Goal: Communication & Community: Answer question/provide support

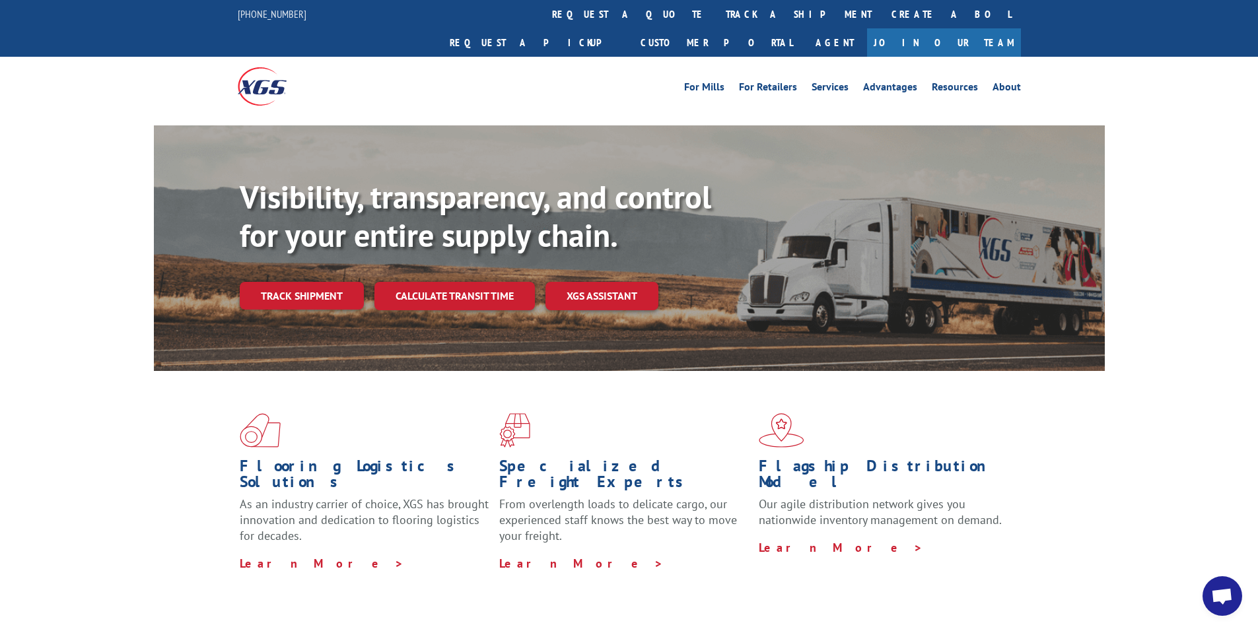
click at [1216, 600] on span "Open chat" at bounding box center [1222, 597] width 22 height 18
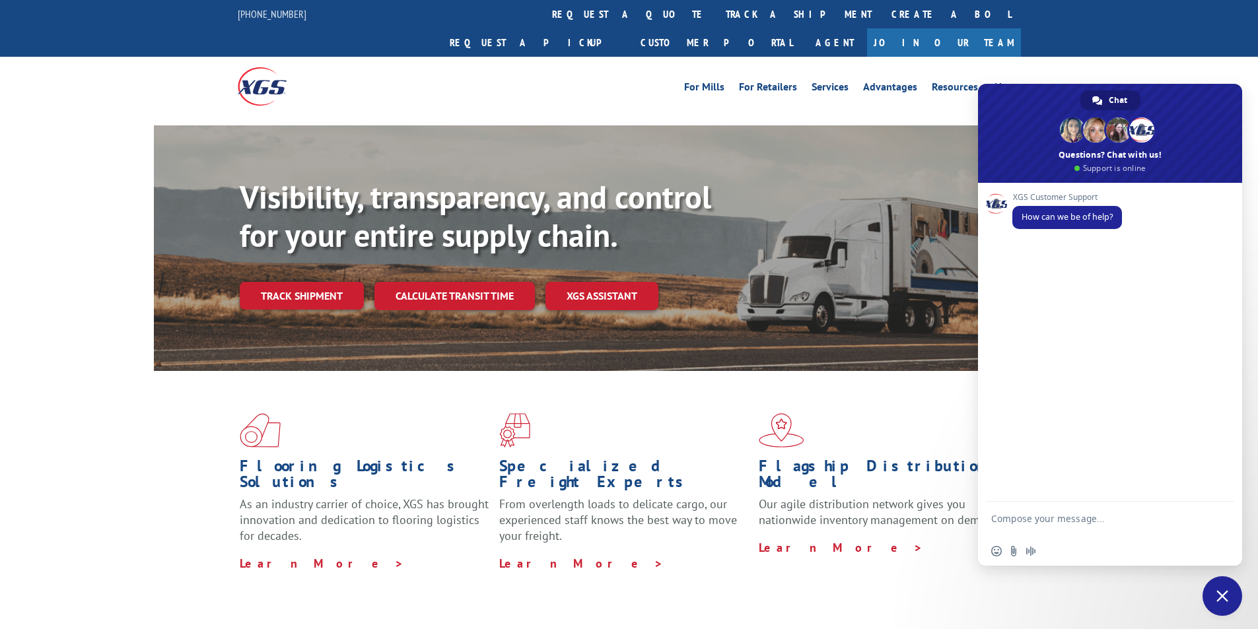
click at [1126, 521] on textarea "Compose your message..." at bounding box center [1095, 525] width 209 height 24
paste textarea "Hello My name is [PERSON_NAME] from Tforce Worldwide [PHONE_NUMBER] Email [EMAI…"
type textarea "Hello My name is [PERSON_NAME] from Tforce Worldwide [PHONE_NUMBER] Email [EMAI…"
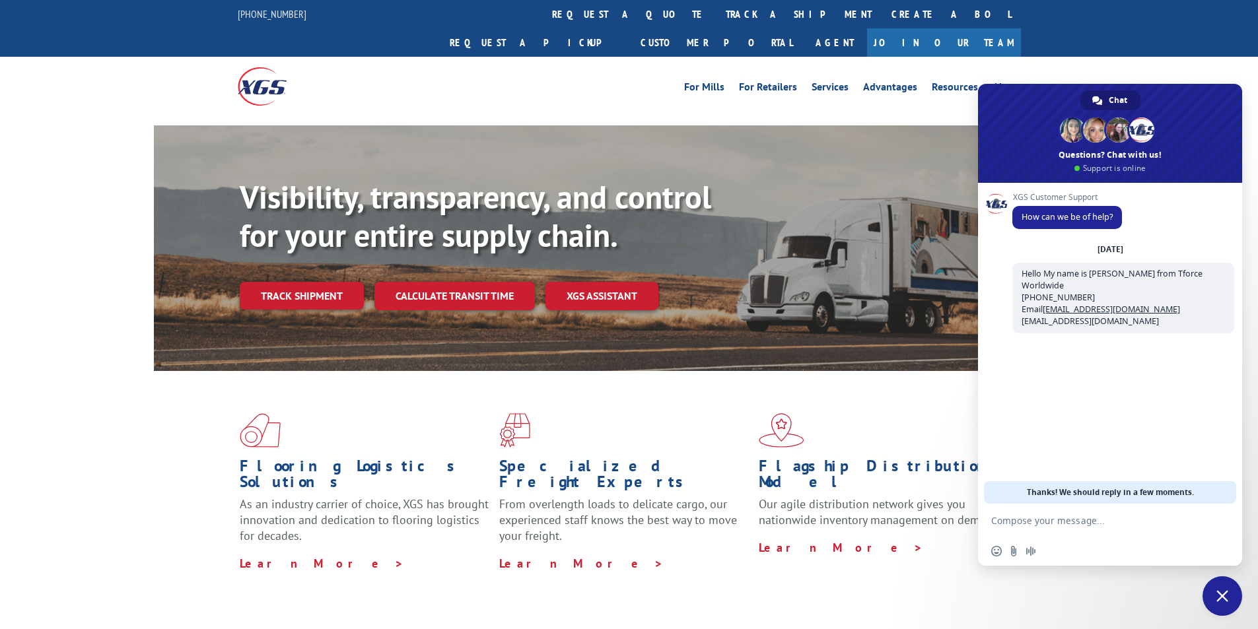
click at [1125, 524] on textarea "Compose your message..." at bounding box center [1095, 521] width 209 height 12
paste textarea "Good morning. I would appreciate an update on the scheduled pickups"
click at [1109, 535] on textarea "Good morning. I would appreciate an update on the scheduled pickups" at bounding box center [1095, 525] width 209 height 24
paste textarea "FCO000634289"
type textarea "Good morning. I would appreciate an update on the scheduled pickups FCO000634289"
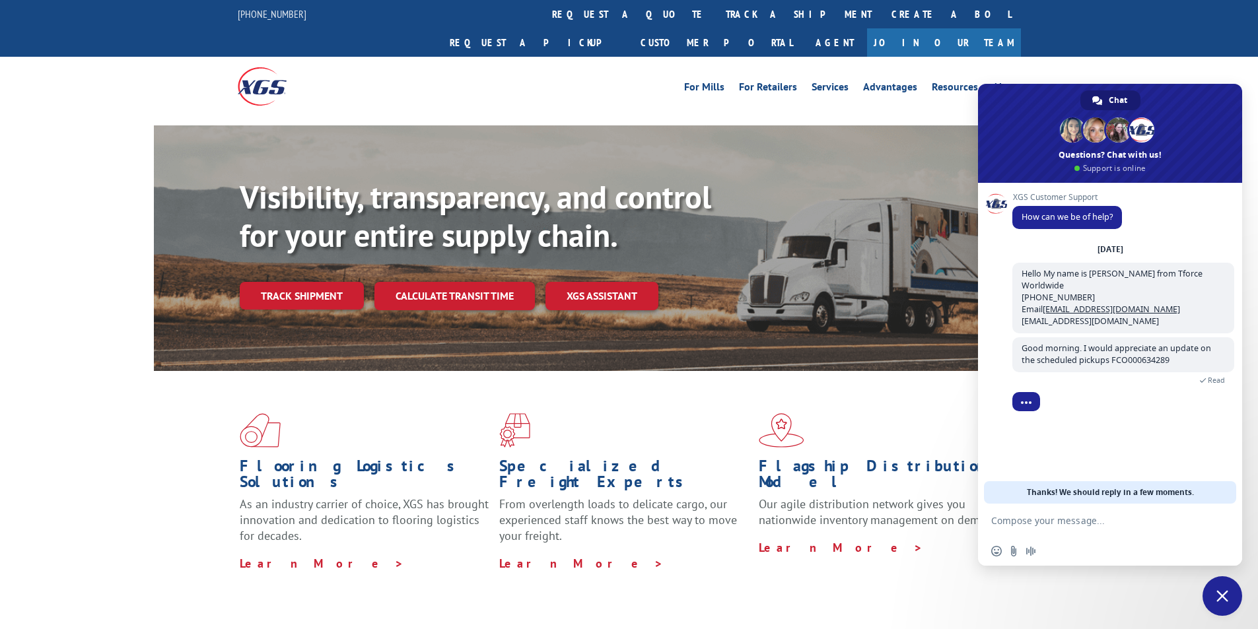
click at [1127, 522] on textarea "Compose your message..." at bounding box center [1095, 521] width 209 height 12
paste textarea "AWRS -[GEOGRAPHIC_DATA] [STREET_ADDRESS][PERSON_NAME] Contact : Shipping Contac…"
type textarea "AWRS -[GEOGRAPHIC_DATA] [STREET_ADDRESS][PERSON_NAME] Contact : Shipping Contac…"
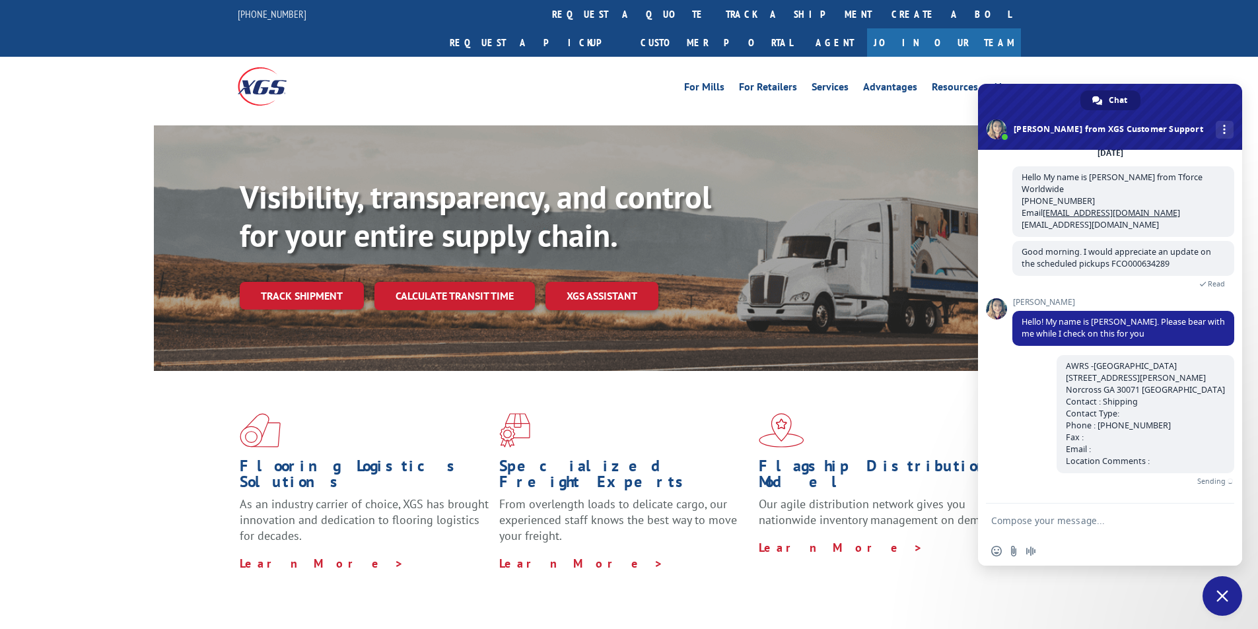
scroll to position [48, 0]
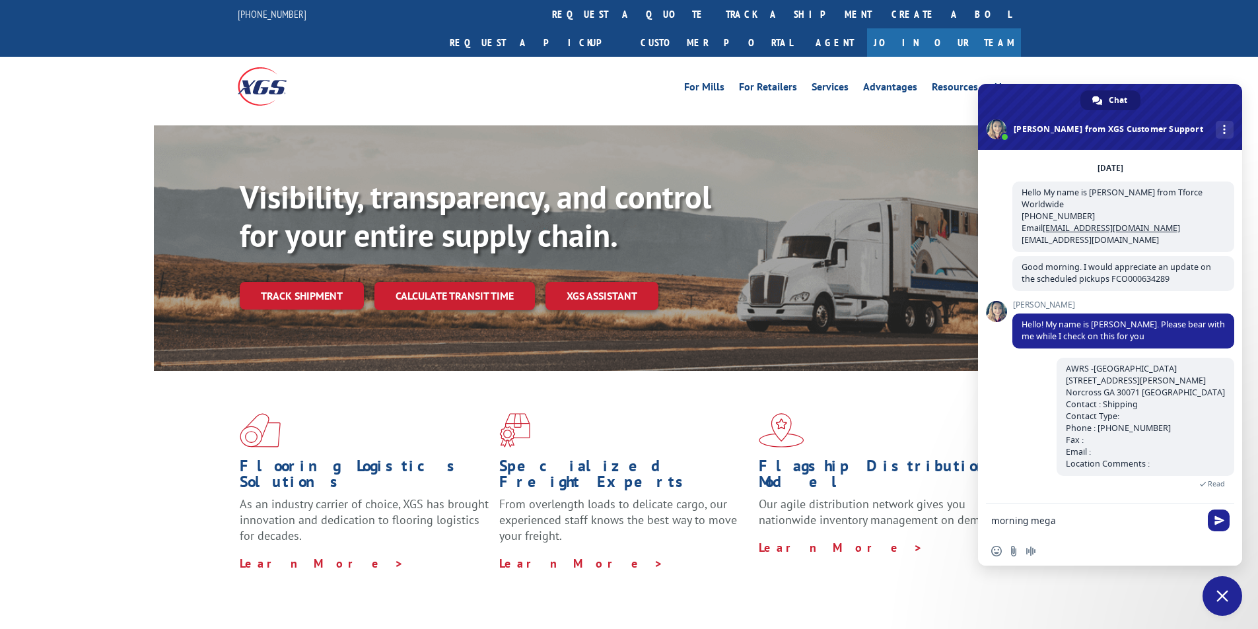
type textarea "morning [PERSON_NAME]"
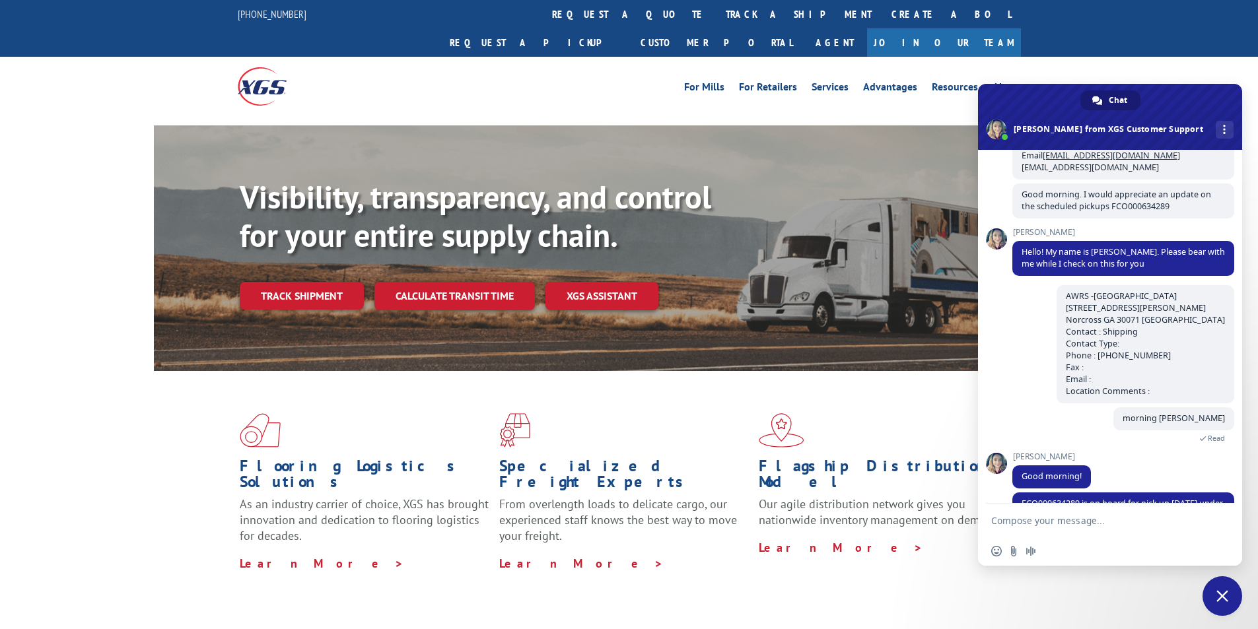
scroll to position [160, 0]
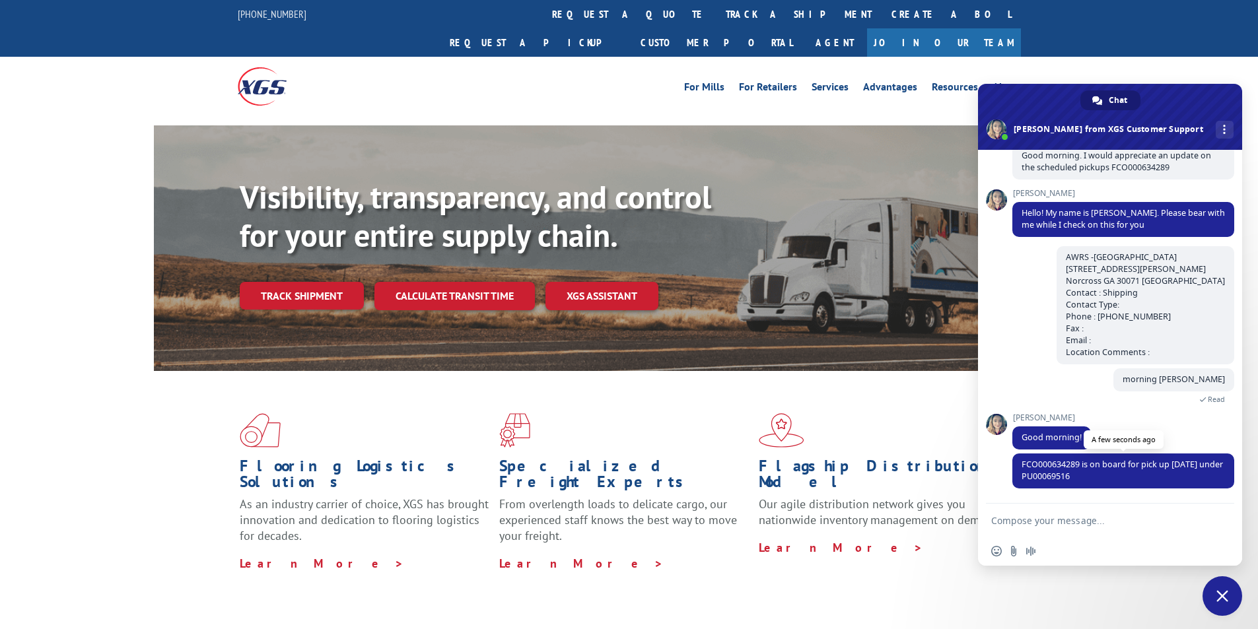
drag, startPoint x: 1021, startPoint y: 466, endPoint x: 1103, endPoint y: 475, distance: 81.7
click at [1103, 475] on span "FCO000634289 is on board for pick up [DATE] under PU00069516" at bounding box center [1123, 471] width 222 height 35
copy span "FCO000634289 is on board for pick up [DATE] under PU00069516"
click at [1095, 522] on textarea "Compose your message..." at bounding box center [1095, 521] width 209 height 12
type textarea "Thank you [PERSON_NAME] i got anotehr one"
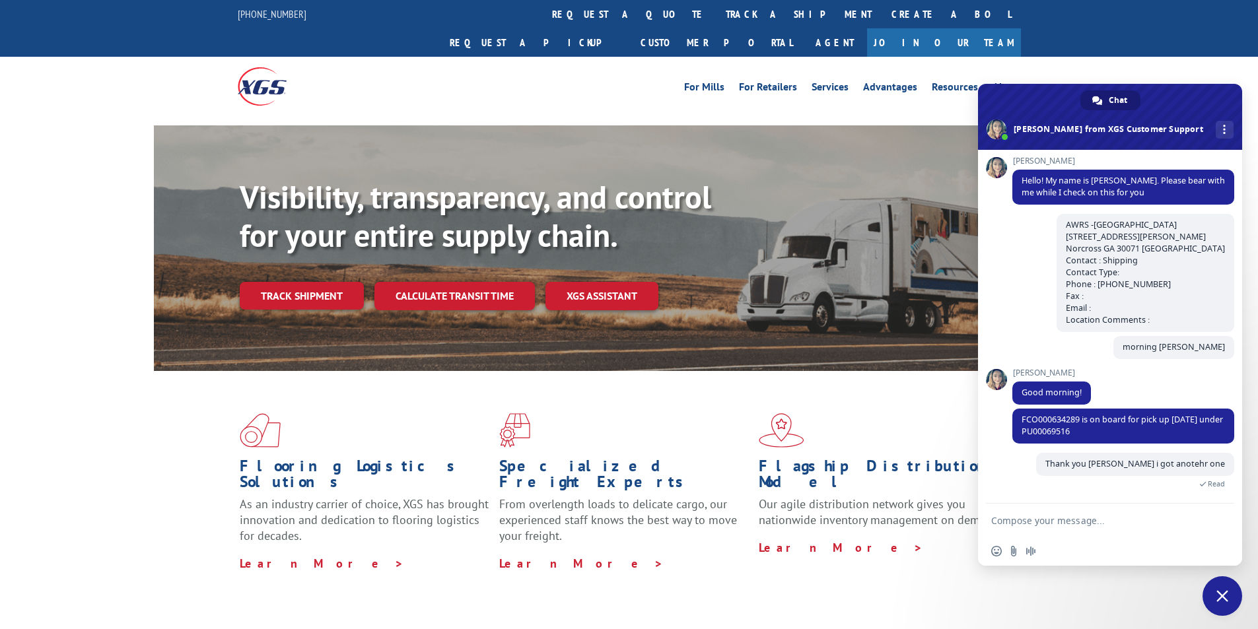
scroll to position [218, 0]
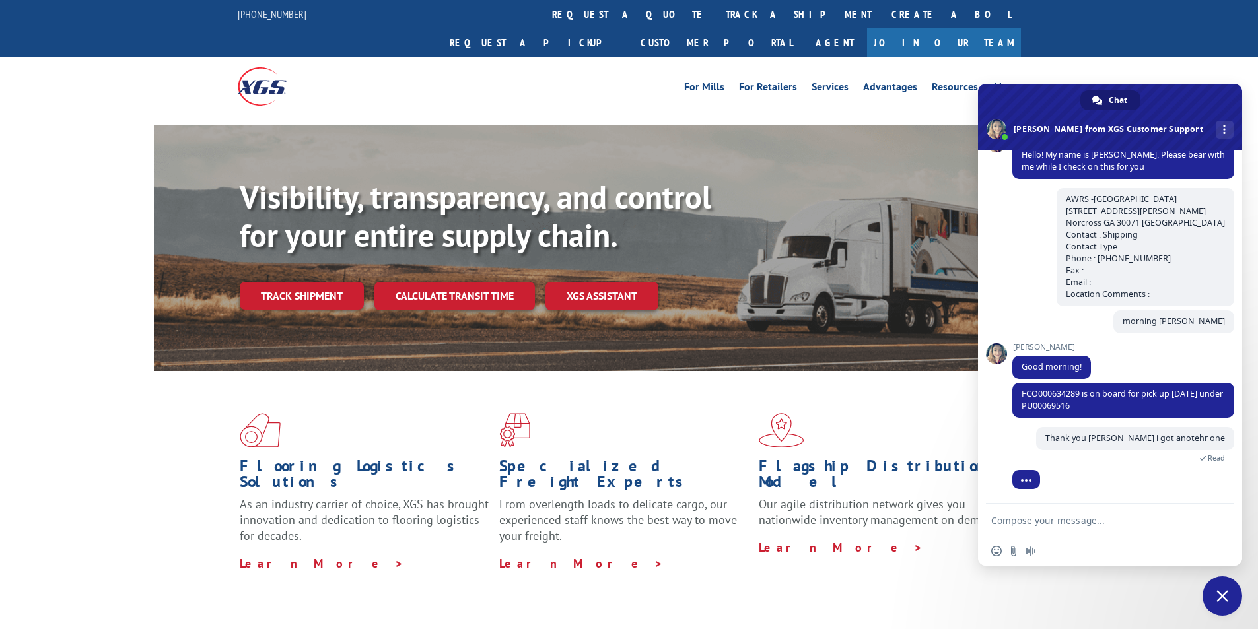
click at [1096, 524] on textarea "Compose your message..." at bounding box center [1095, 521] width 209 height 12
paste textarea "FCO000634304"
type textarea "FCO000634304"
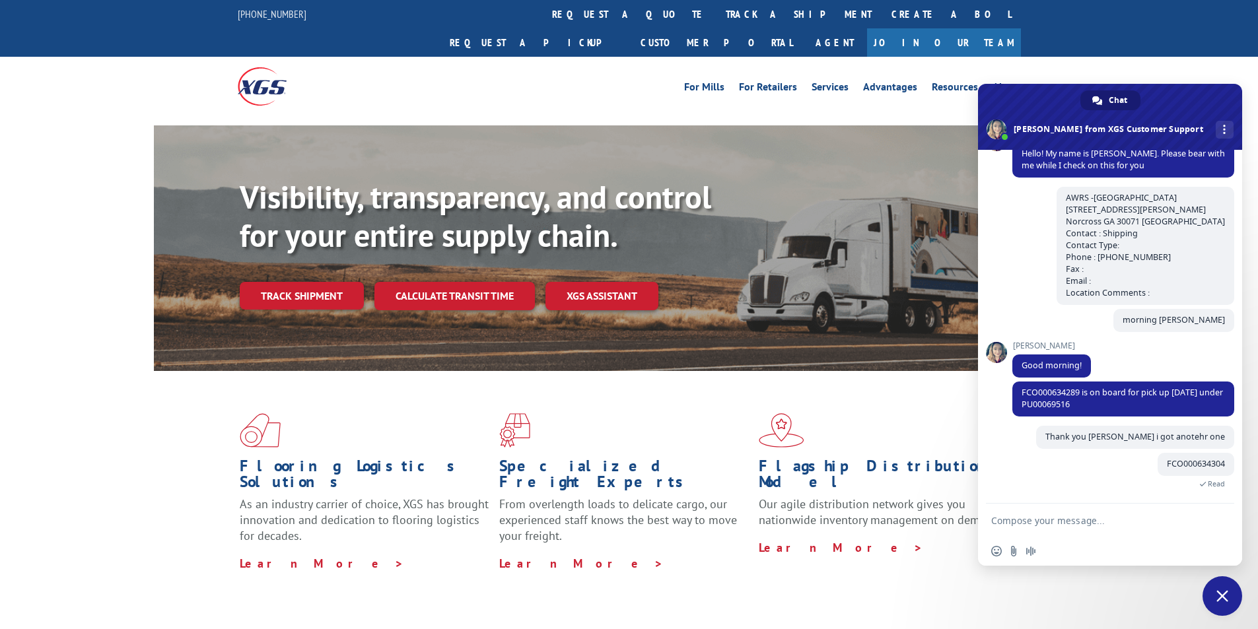
scroll to position [219, 0]
click at [1145, 518] on textarea "Compose your message..." at bounding box center [1095, 521] width 209 height 12
paste textarea "WESCO DISTRIBUTION INC [STREET_ADDRESS] Contact : shipping Contact Type: Phone …"
type textarea "WESCO DISTRIBUTION INC [STREET_ADDRESS] Contact : shipping Contact Type: Phone …"
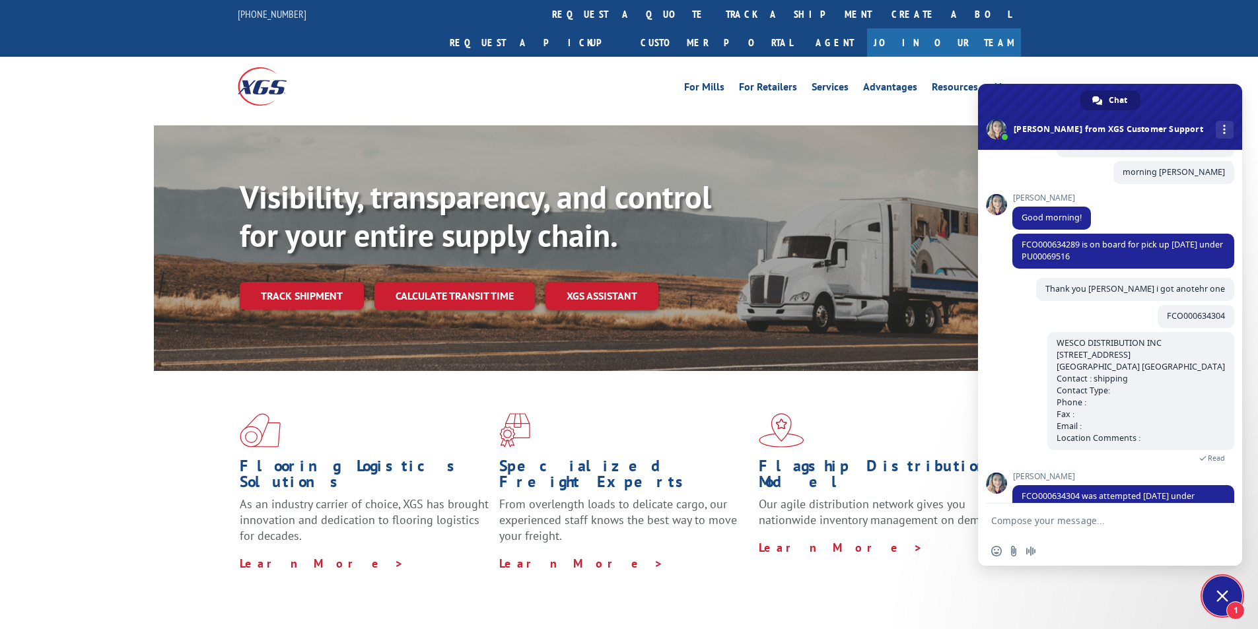
scroll to position [411, 0]
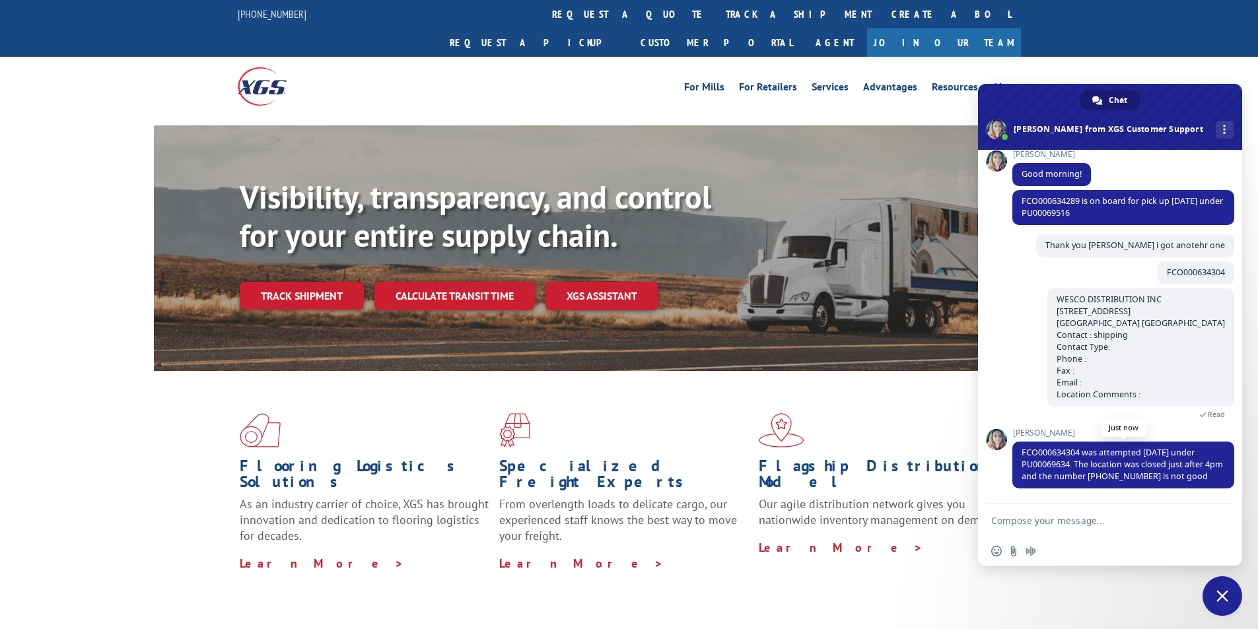
drag, startPoint x: 1023, startPoint y: 452, endPoint x: 1215, endPoint y: 474, distance: 193.4
click at [1215, 474] on span "FCO000634304 was attempted [DATE] under PU00069634. The location was closed jus…" at bounding box center [1123, 465] width 222 height 47
copy span "FCO000634304 was attempted [DATE] under PU00069634. The location was closed jus…"
click at [1128, 520] on textarea "Compose your message..." at bounding box center [1095, 521] width 209 height 12
type textarea "M"
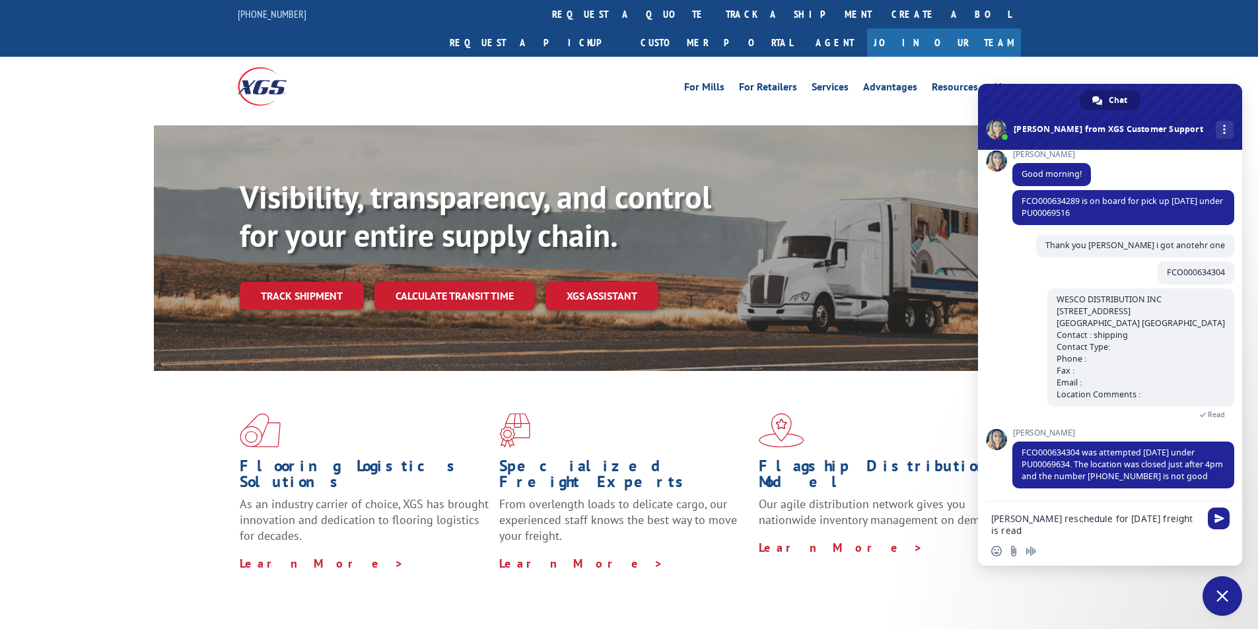
type textarea "[PERSON_NAME] can yuo reschedule for [DATE] freight is ready"
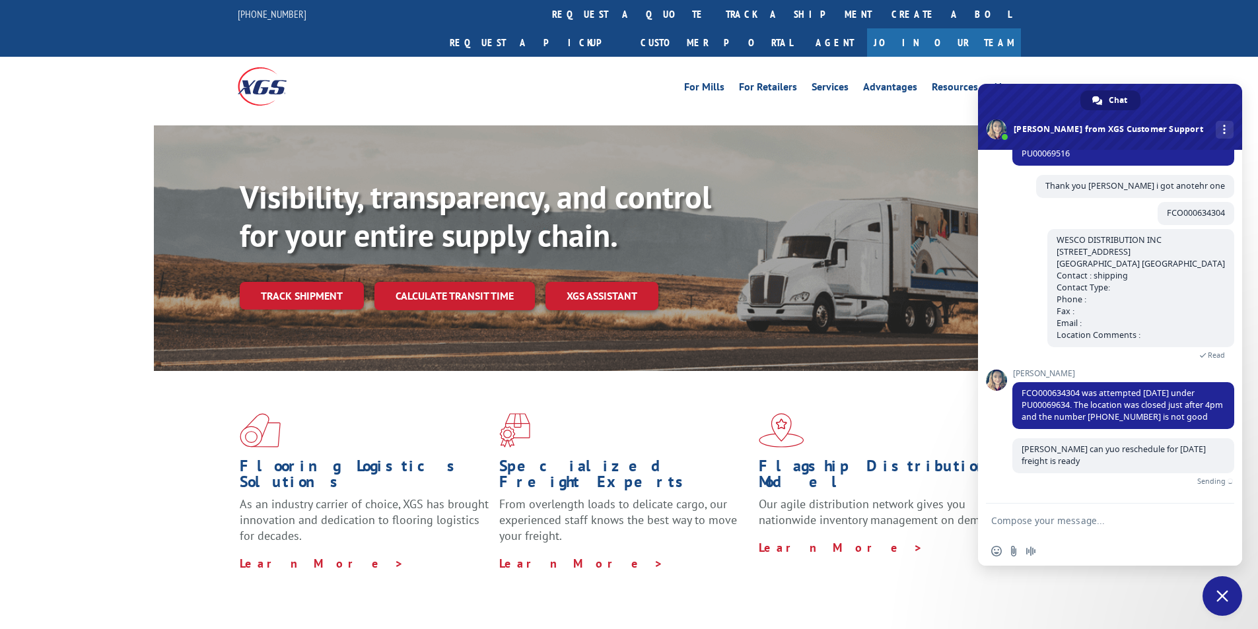
scroll to position [455, 0]
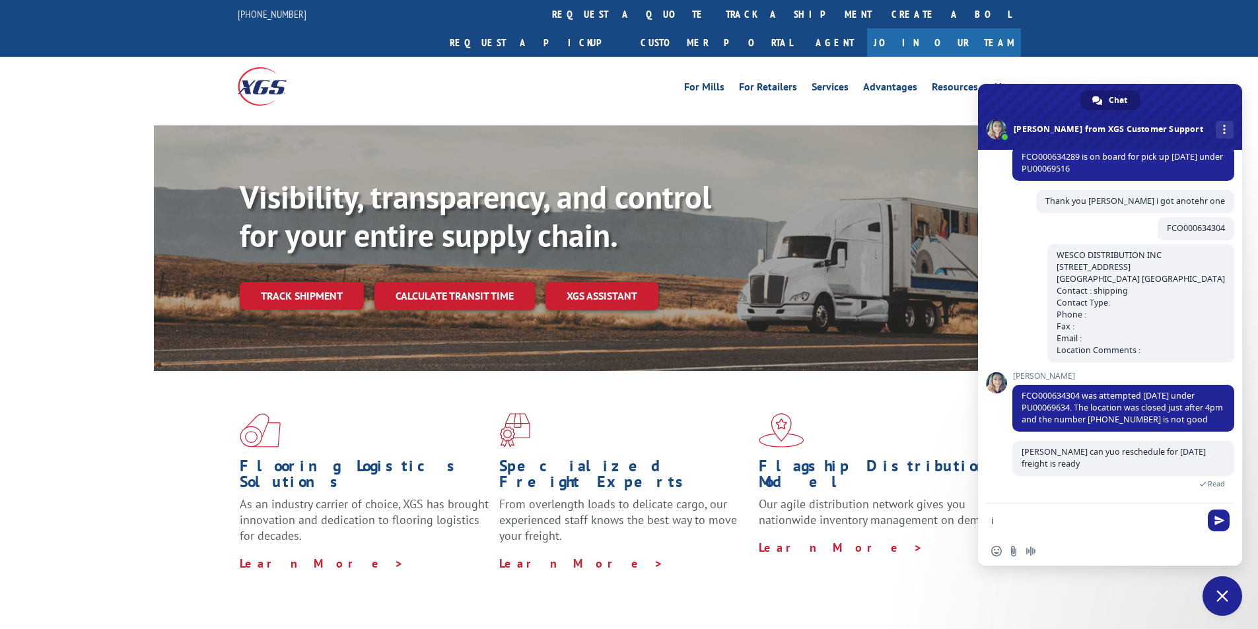
type textarea "i"
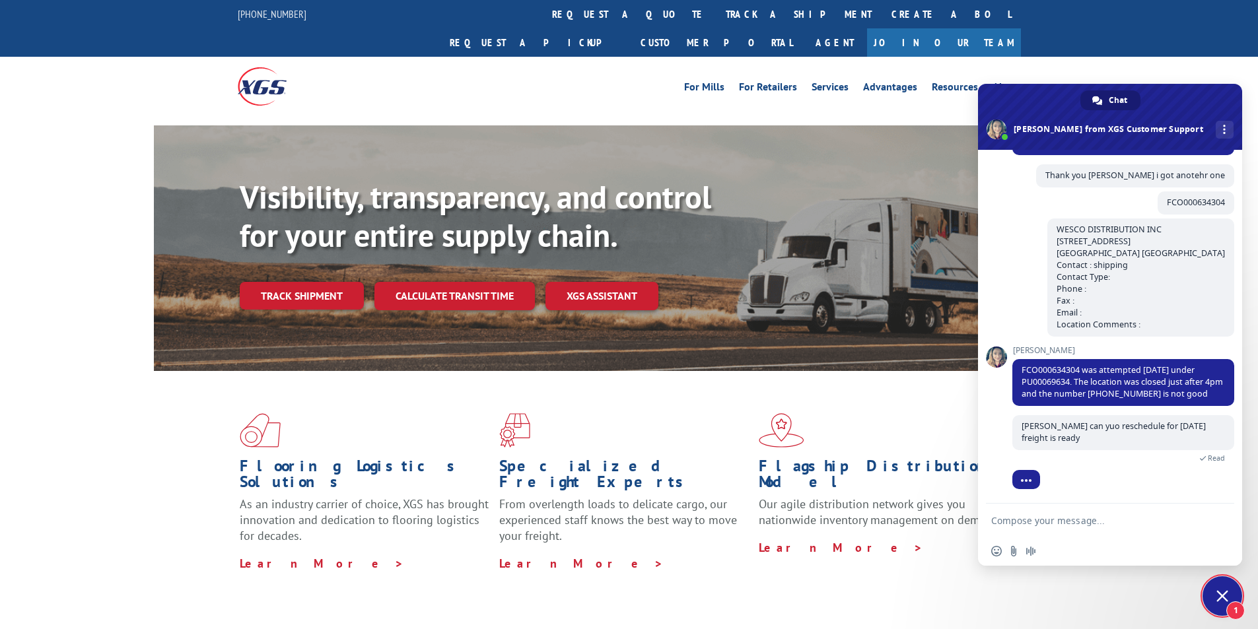
scroll to position [512, 0]
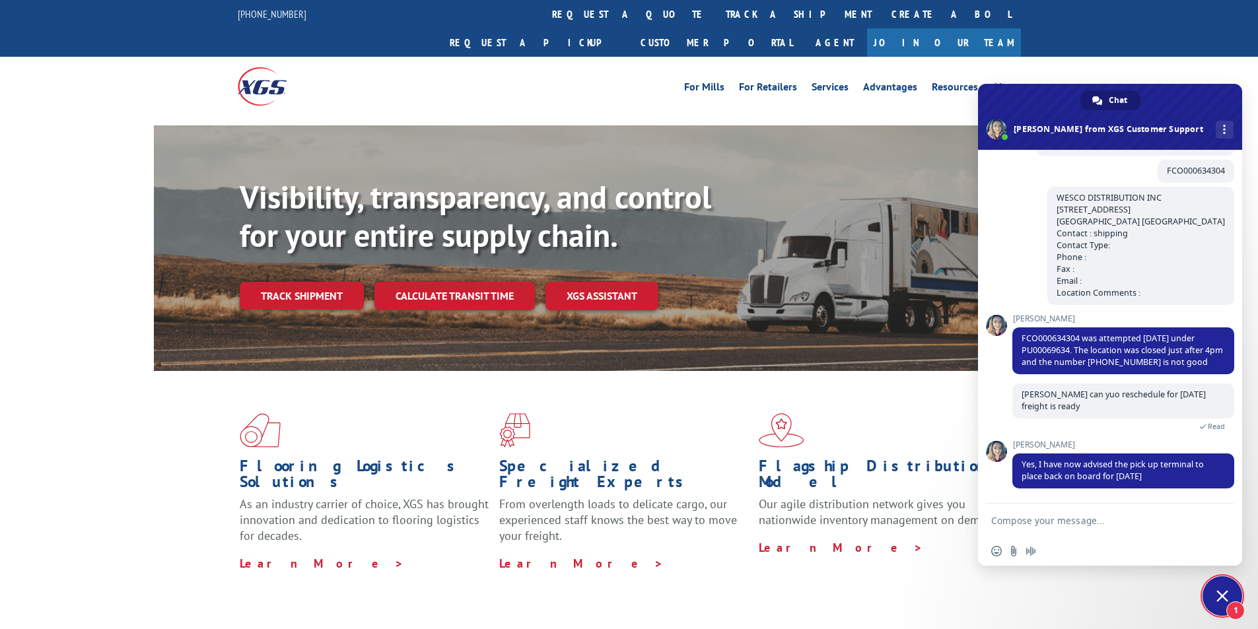
click at [1118, 521] on textarea "Compose your message..." at bounding box center [1095, 521] width 209 height 12
type textarea "thank you i will get you a new contact number later on"
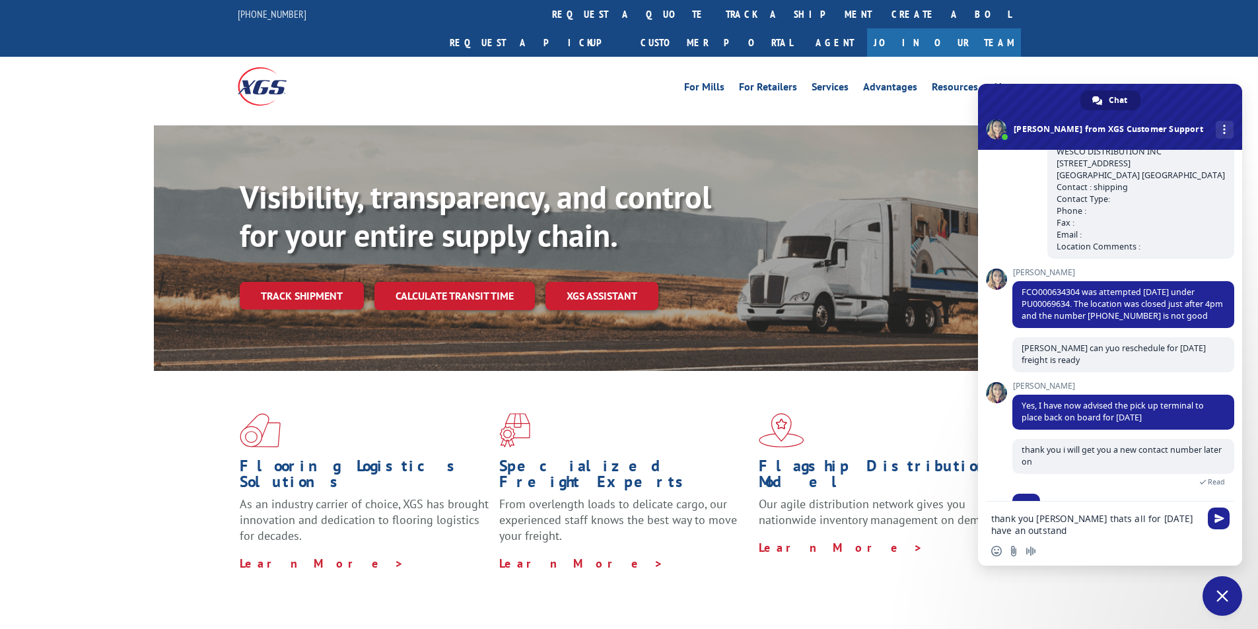
scroll to position [584, 0]
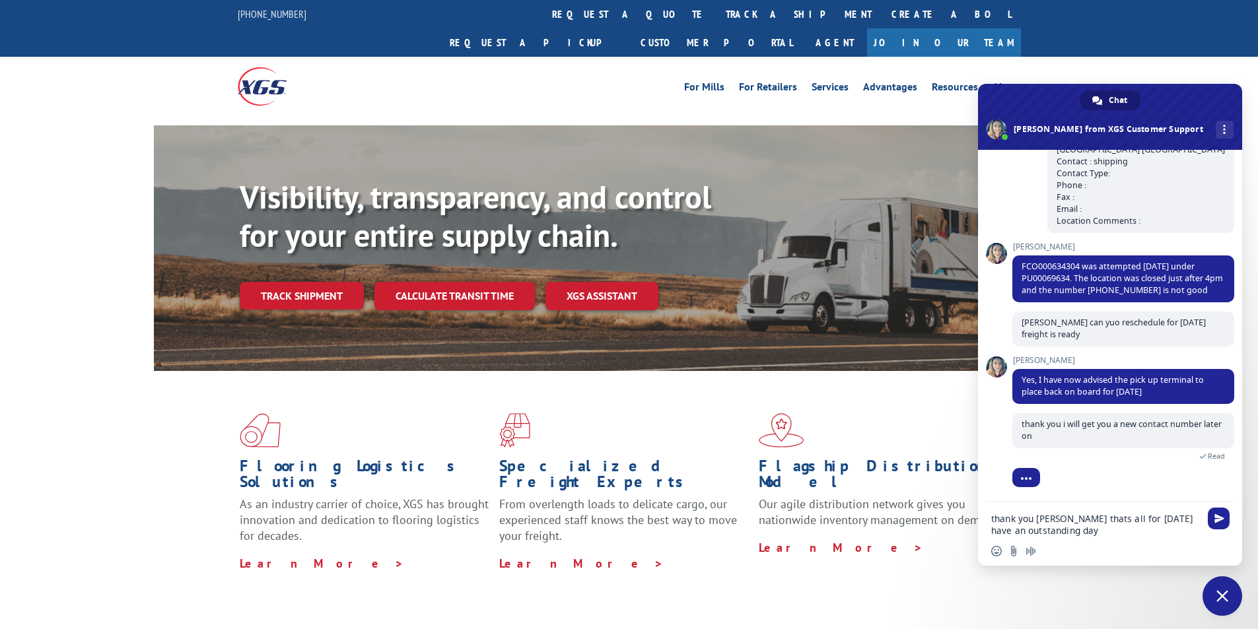
type textarea "thank you [PERSON_NAME] thats all for [DATE] have an outstanding day"
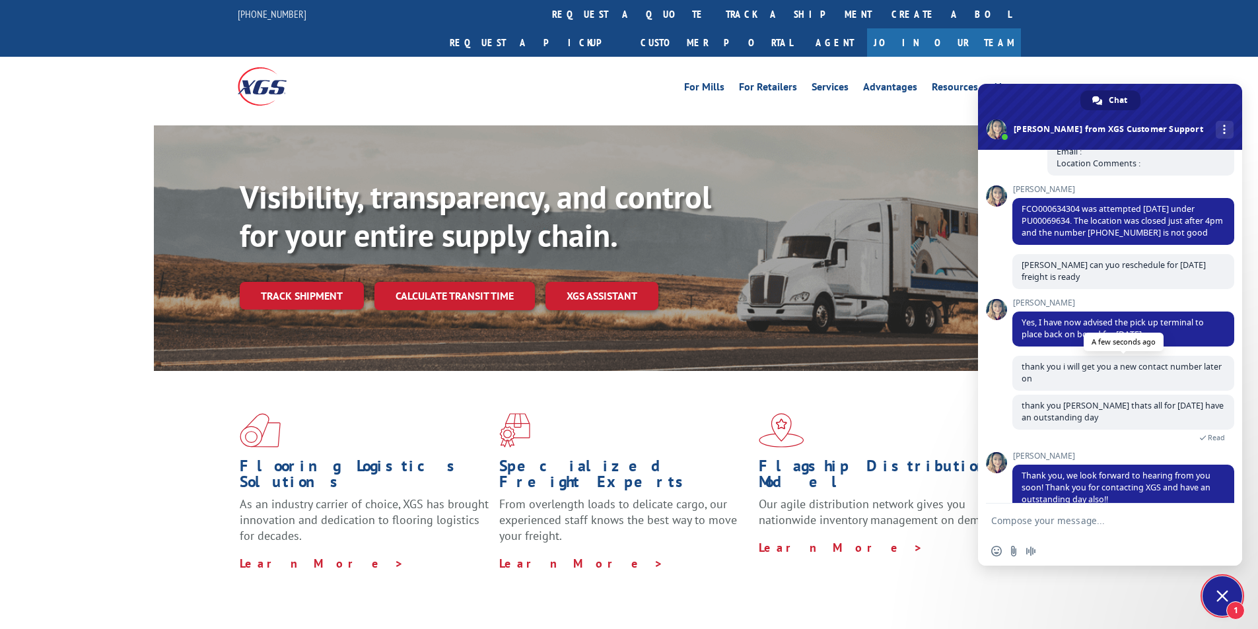
scroll to position [701, 0]
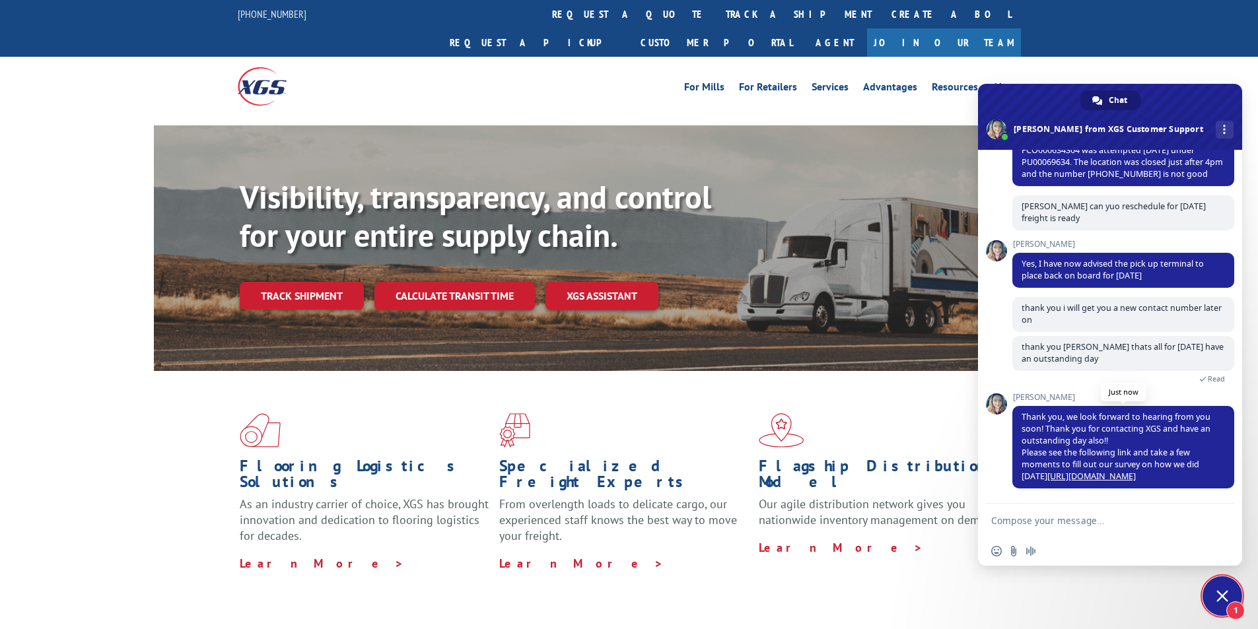
click at [1091, 479] on link "[URL][DOMAIN_NAME]" at bounding box center [1091, 476] width 88 height 11
click at [996, 548] on span "Insert an emoji" at bounding box center [996, 551] width 11 height 11
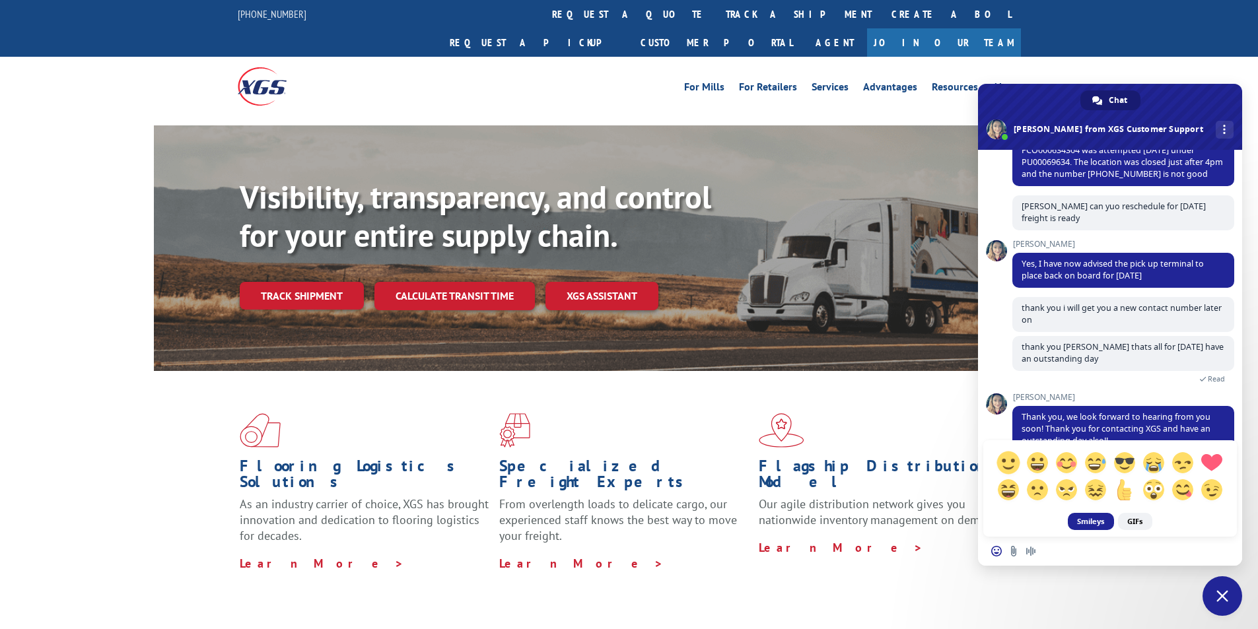
click at [1009, 462] on span at bounding box center [1007, 462] width 23 height 23
type textarea ":)"
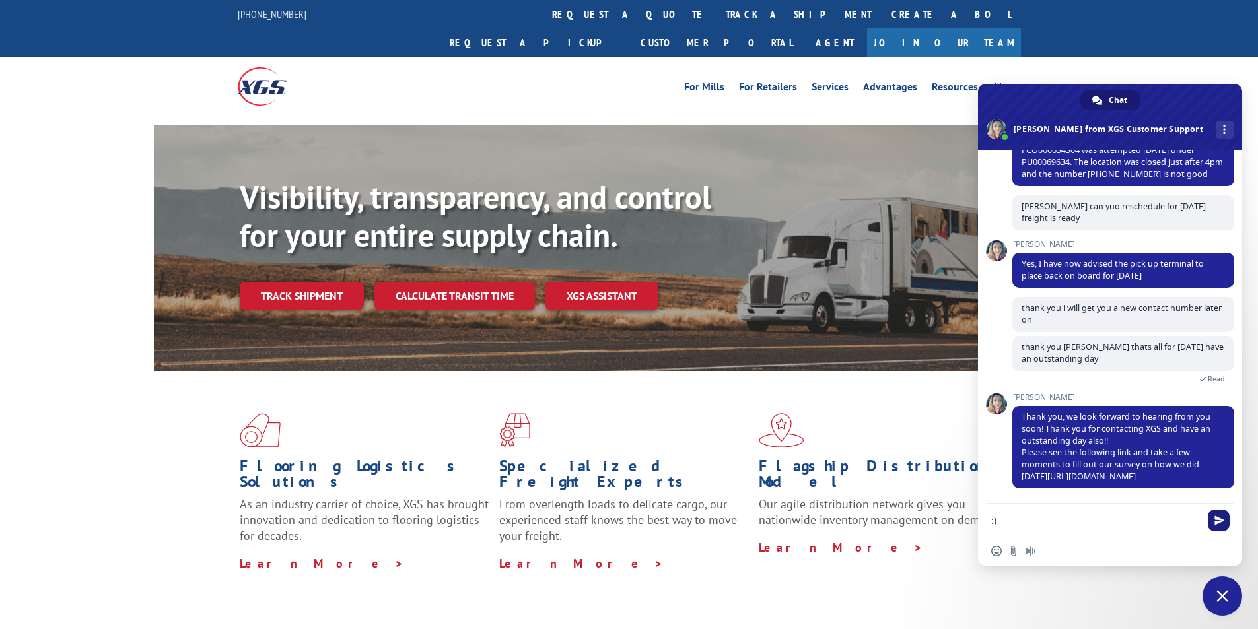
click at [1222, 520] on span "Send" at bounding box center [1219, 521] width 10 height 10
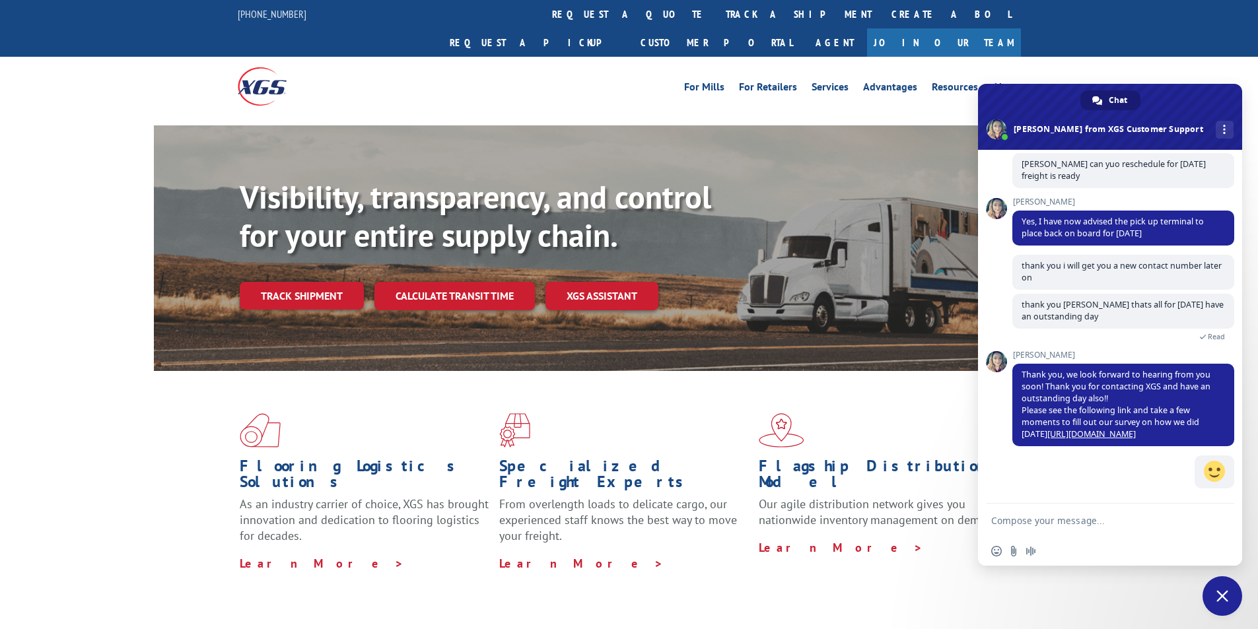
scroll to position [743, 0]
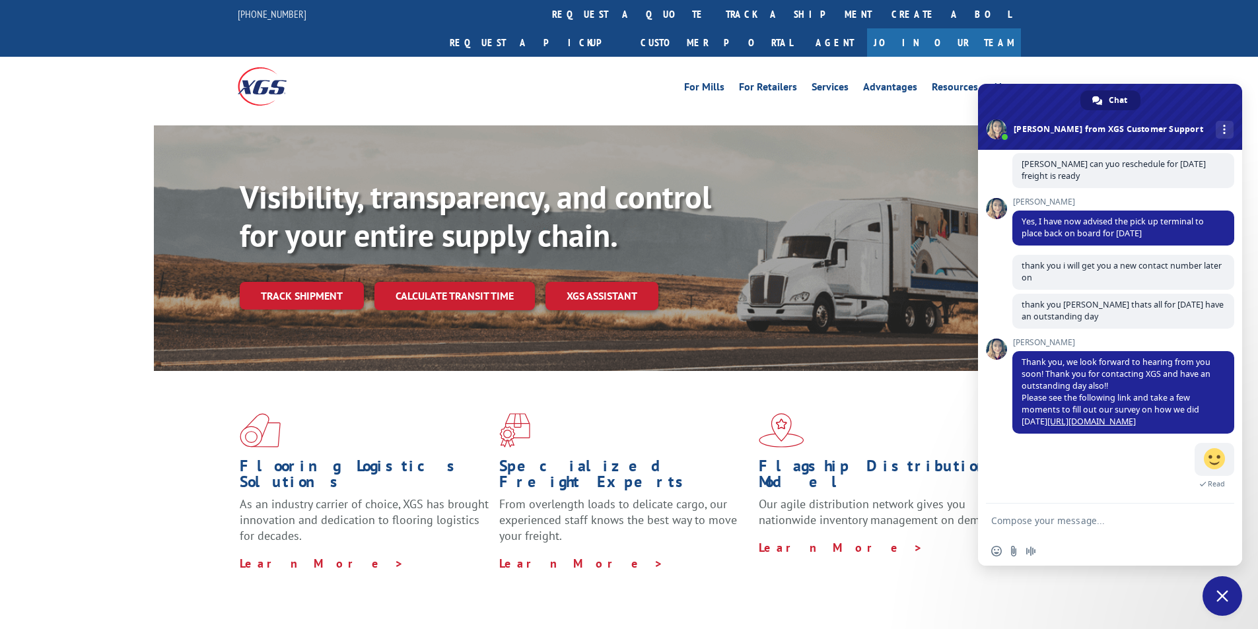
click at [1227, 594] on span "Close chat" at bounding box center [1222, 596] width 12 height 12
